Goal: Consume media (video, audio): Consume media (video, audio)

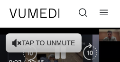
click at [18, 42] on icon "Video Player" at bounding box center [16, 42] width 9 height 9
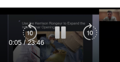
scroll to position [38, 0]
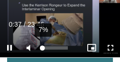
click at [42, 51] on div "7%" at bounding box center [53, 47] width 33 height 19
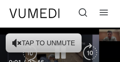
click at [18, 43] on icon "Video Player" at bounding box center [16, 42] width 9 height 9
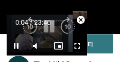
scroll to position [57, 0]
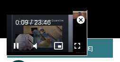
click at [81, 19] on span "Video Player" at bounding box center [80, 19] width 19 height 19
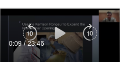
scroll to position [19, 0]
click at [62, 33] on icon "Video Player" at bounding box center [60, 33] width 19 height 19
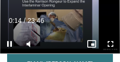
scroll to position [38, 0]
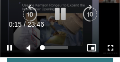
click at [28, 47] on span "Video Player" at bounding box center [28, 47] width 19 height 19
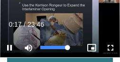
drag, startPoint x: 42, startPoint y: 47, endPoint x: 73, endPoint y: 44, distance: 31.0
click at [73, 44] on div "Current Time 0:17 / Duration 23:46 Pause Skip Backward Skip Forward Mute 100% L…" at bounding box center [60, 47] width 120 height 19
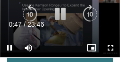
click at [90, 14] on icon "Video Player" at bounding box center [90, 14] width 19 height 19
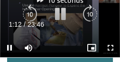
click at [88, 14] on icon "Video Player" at bounding box center [90, 14] width 19 height 19
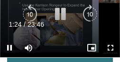
click at [89, 14] on icon "Video Player" at bounding box center [90, 14] width 19 height 19
click at [91, 14] on icon "Video Player" at bounding box center [90, 14] width 19 height 19
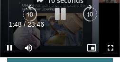
click at [91, 15] on icon "Video Player" at bounding box center [90, 14] width 19 height 19
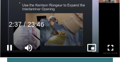
click at [81, 23] on div "Current Time 2:37 / Duration 23:46" at bounding box center [60, 24] width 120 height 9
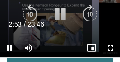
click at [87, 12] on icon "Video Player" at bounding box center [90, 14] width 19 height 19
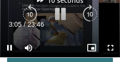
click at [89, 12] on icon "Video Player" at bounding box center [90, 14] width 19 height 19
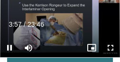
click at [89, 12] on div "50 seconds Tap to unmute" at bounding box center [60, 23] width 120 height 67
click at [87, 20] on div "Current Time 3:57 / Duration 23:46" at bounding box center [60, 24] width 120 height 9
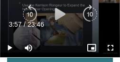
click at [86, 10] on icon "Video Player" at bounding box center [90, 14] width 19 height 19
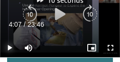
click at [10, 47] on span "Video Player" at bounding box center [9, 47] width 19 height 19
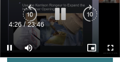
click at [91, 15] on icon "Video Player" at bounding box center [90, 14] width 19 height 19
click at [84, 15] on icon "Video Player" at bounding box center [90, 14] width 19 height 19
click at [88, 13] on icon "Video Player" at bounding box center [90, 14] width 19 height 19
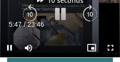
click at [88, 13] on icon "Video Player" at bounding box center [90, 14] width 19 height 19
click at [88, 14] on icon "Video Player" at bounding box center [90, 14] width 19 height 19
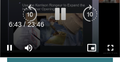
click at [88, 14] on icon "Video Player" at bounding box center [90, 14] width 19 height 19
click at [91, 16] on icon "Video Player" at bounding box center [90, 14] width 19 height 19
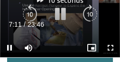
click at [91, 16] on icon "Video Player" at bounding box center [90, 14] width 19 height 19
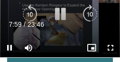
click at [45, 34] on div "50 seconds Tap to unmute" at bounding box center [60, 23] width 120 height 67
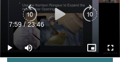
click at [50, 31] on div "50 seconds Tap to unmute" at bounding box center [60, 23] width 120 height 67
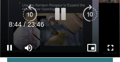
click at [90, 16] on icon "Video Player" at bounding box center [90, 14] width 19 height 19
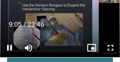
click at [90, 16] on div "10 seconds Tap to unmute" at bounding box center [60, 23] width 120 height 67
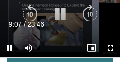
click at [88, 15] on icon "Video Player" at bounding box center [90, 14] width 19 height 19
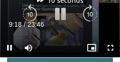
click at [87, 15] on icon "Video Player" at bounding box center [90, 14] width 19 height 19
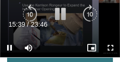
click at [90, 32] on div "20 seconds Tap to unmute" at bounding box center [60, 23] width 120 height 67
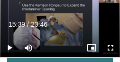
click at [66, 54] on div "Video Player" at bounding box center [60, 47] width 44 height 19
click at [64, 54] on div "Video Player" at bounding box center [60, 47] width 44 height 19
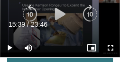
click at [45, 29] on div "20 seconds Tap to unmute" at bounding box center [60, 23] width 120 height 67
